Goal: Navigation & Orientation: Understand site structure

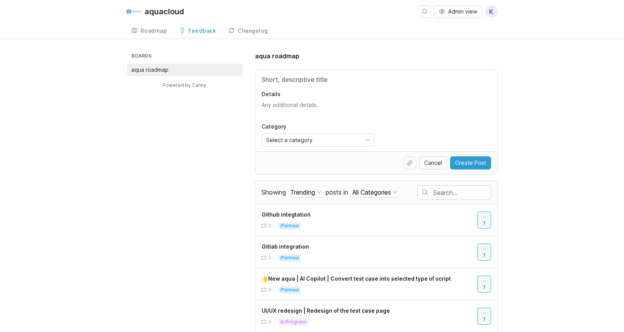
click at [221, 143] on div "Boards aqua roadmap Powered by Canny aqua roadmap Details Category Select a cat…" at bounding box center [312, 272] width 371 height 442
click at [148, 29] on div "Roadmap" at bounding box center [154, 30] width 27 height 5
click at [156, 36] on link "Roadmap" at bounding box center [149, 31] width 45 height 16
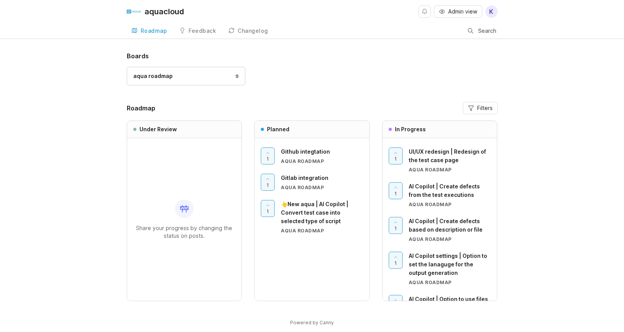
click at [197, 33] on div "Feedback" at bounding box center [202, 30] width 27 height 5
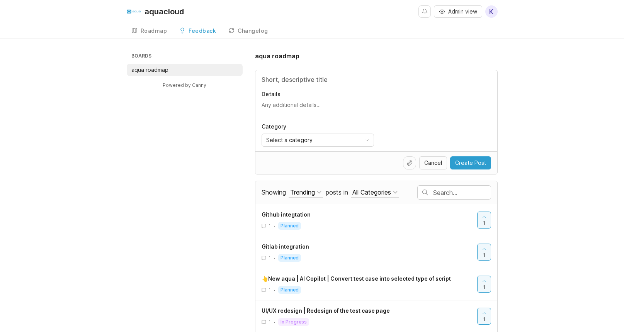
click at [255, 28] on div "Changelog" at bounding box center [253, 30] width 31 height 5
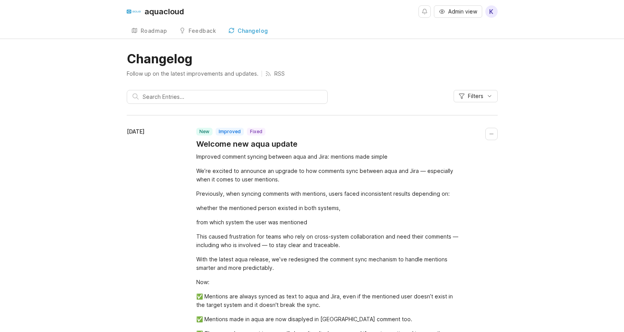
click at [154, 34] on div "Roadmap" at bounding box center [154, 30] width 27 height 5
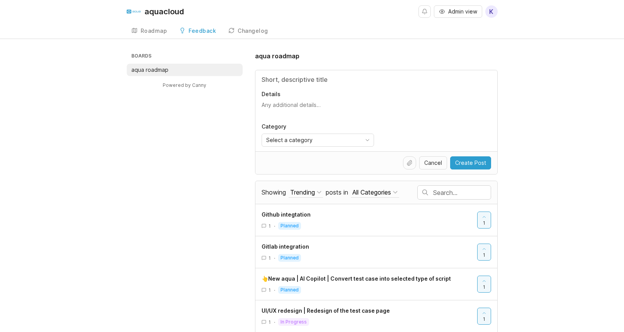
click at [156, 26] on link "Roadmap" at bounding box center [149, 31] width 45 height 16
